Goal: Find specific page/section: Find specific page/section

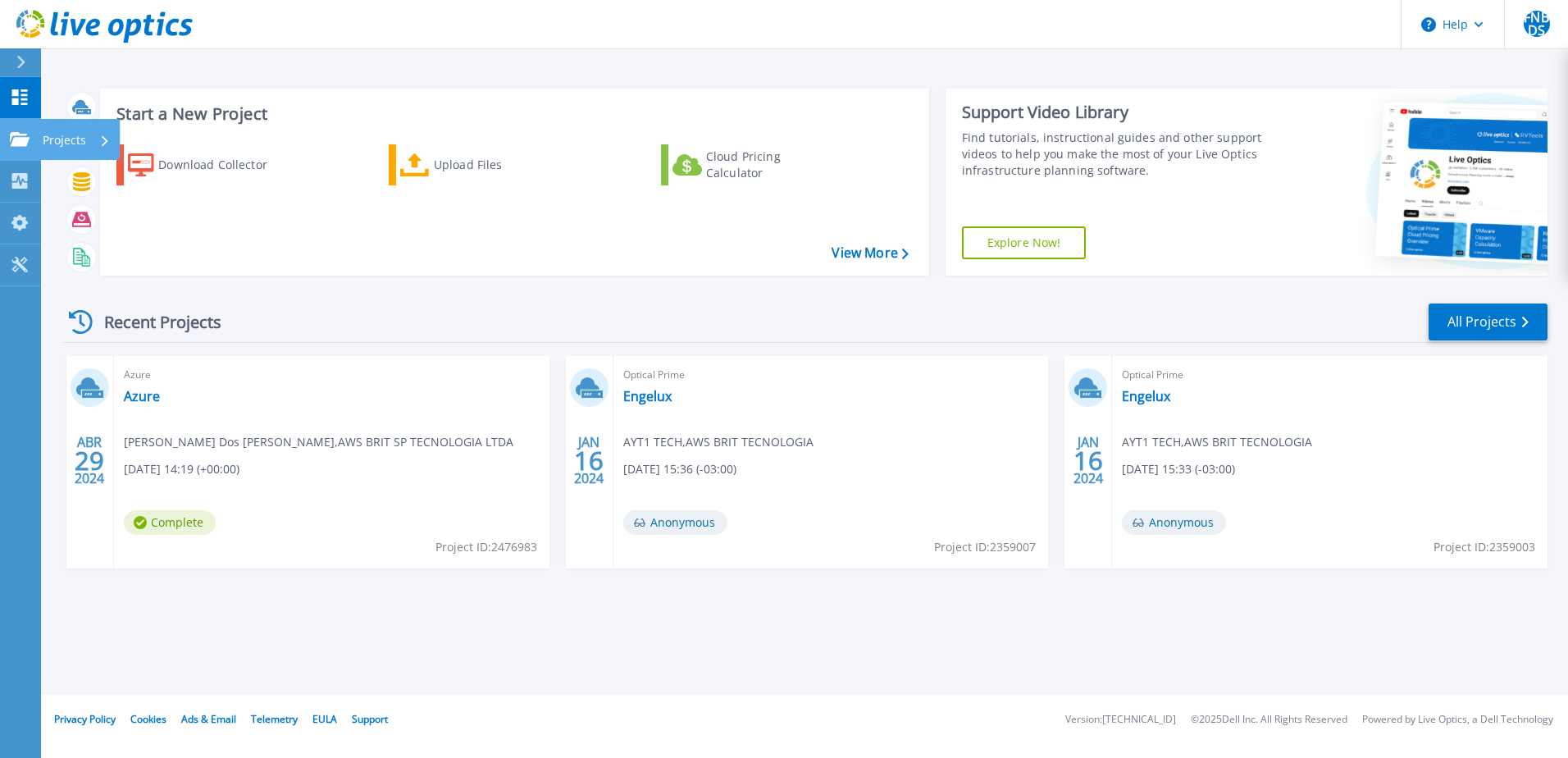
click at [66, 136] on p "Projects" at bounding box center [64, 141] width 44 height 43
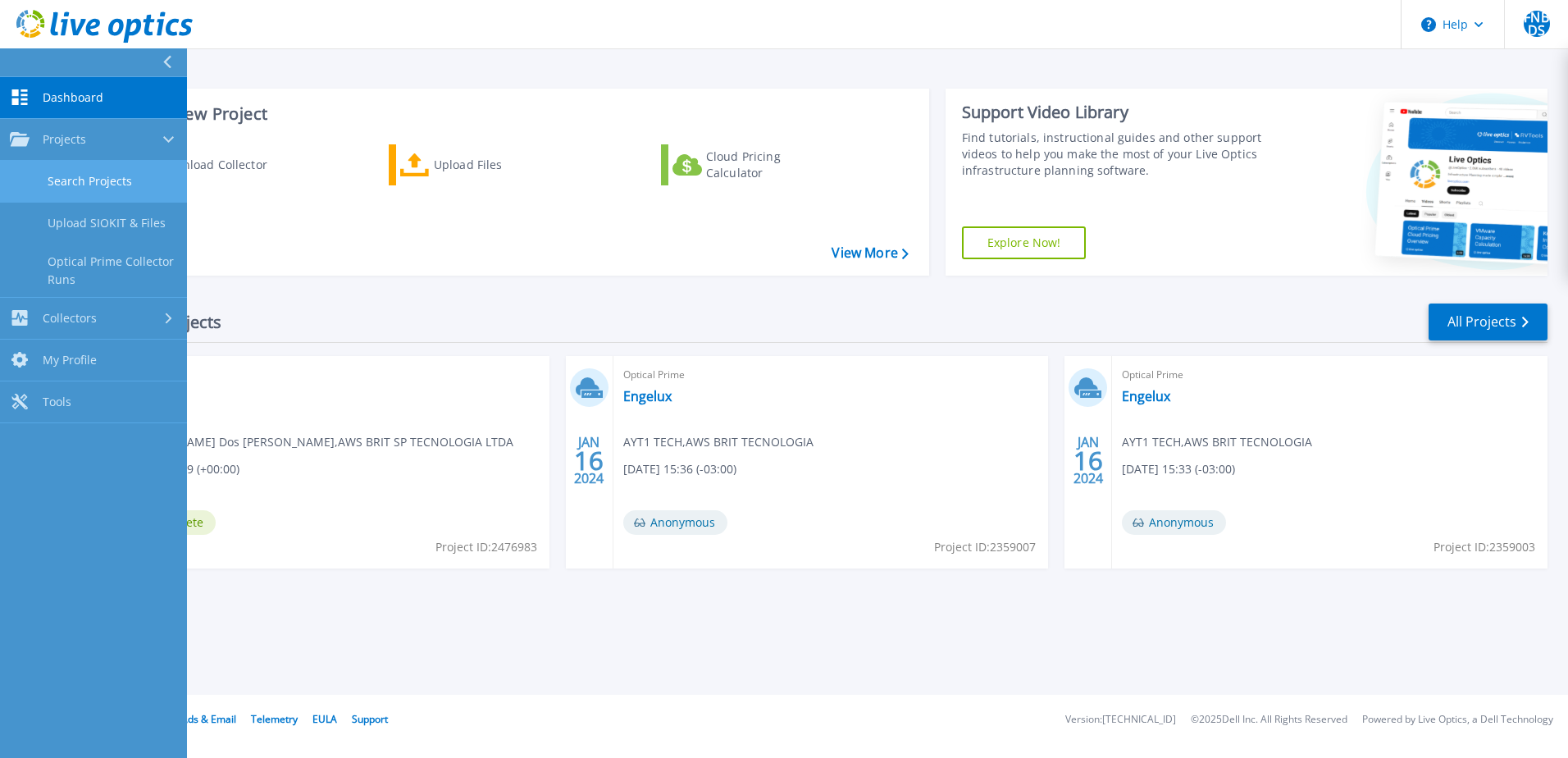
click at [99, 191] on link "Search Projects" at bounding box center [93, 181] width 187 height 42
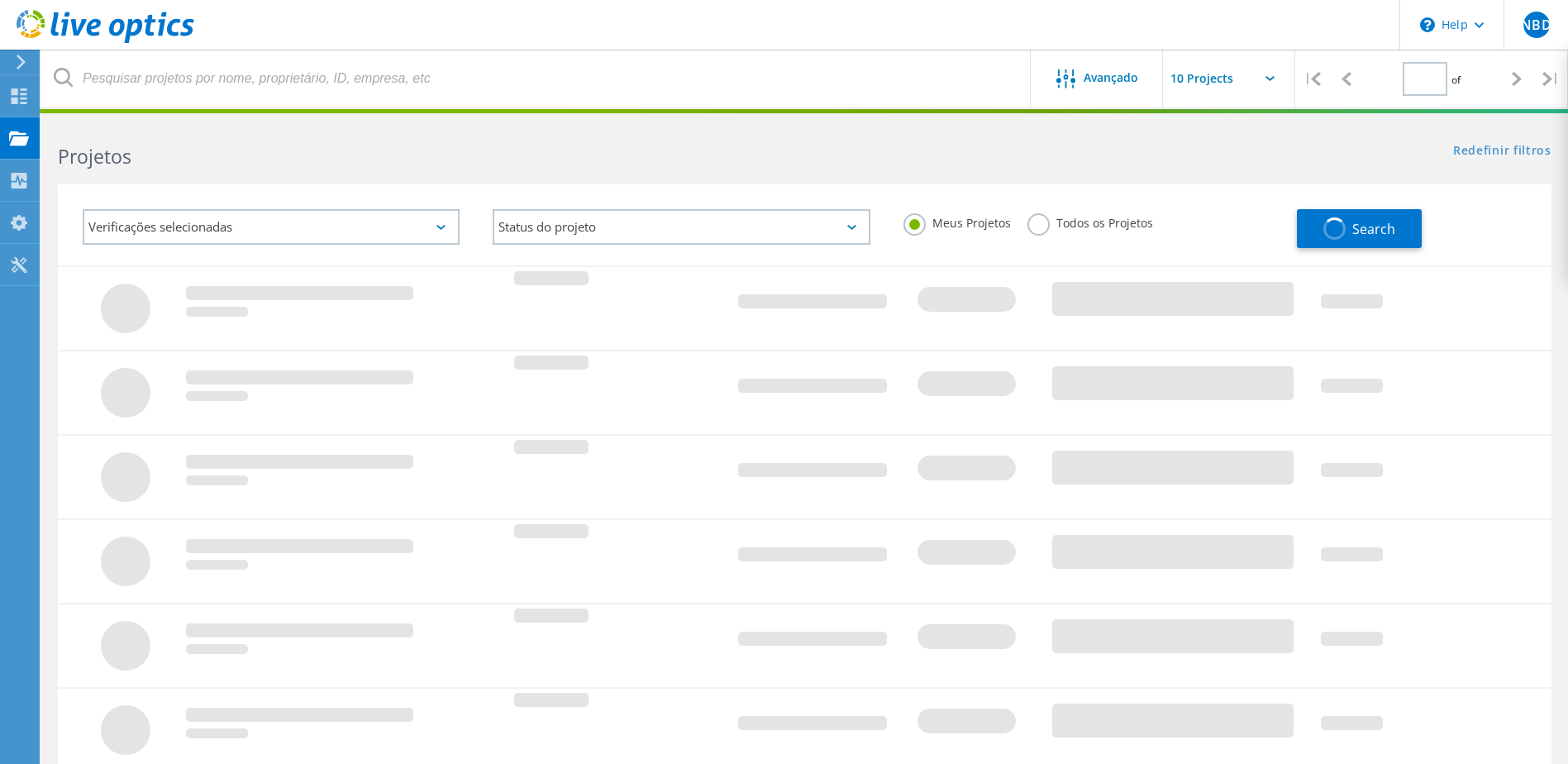
type input "1"
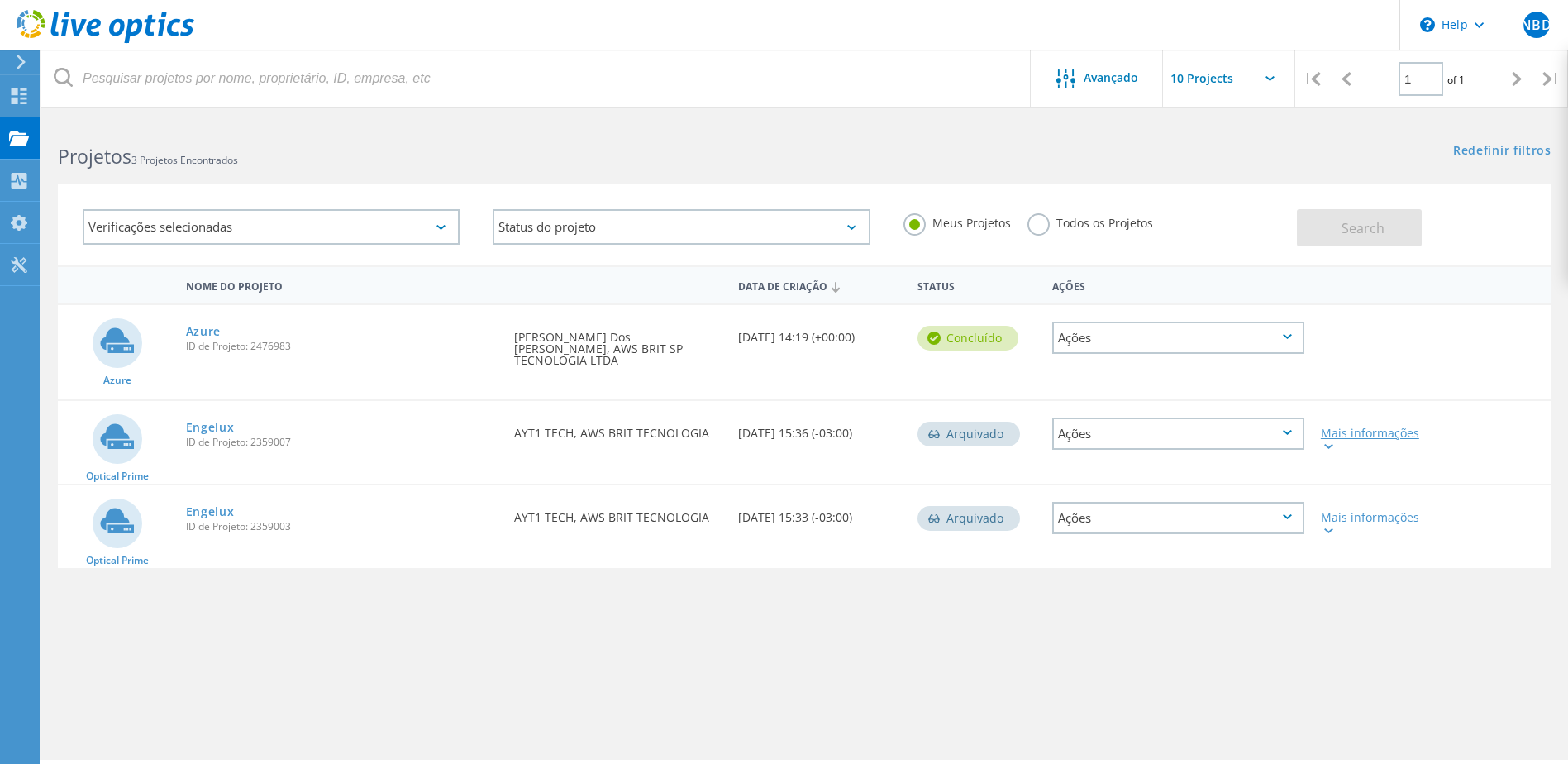
click at [1381, 427] on div "Mais informações" at bounding box center [1373, 438] width 104 height 23
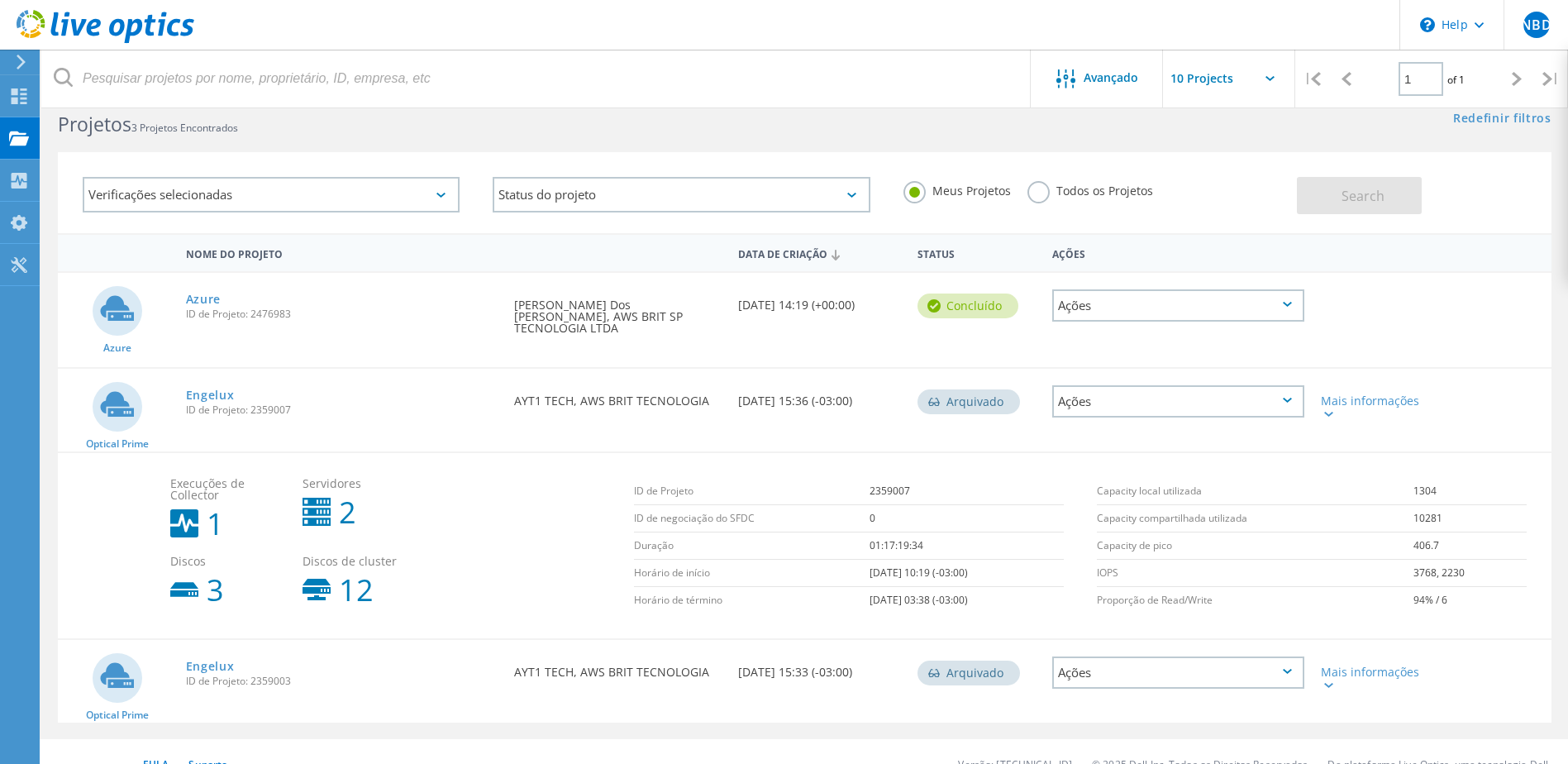
scroll to position [46, 0]
